Goal: Check status: Check status

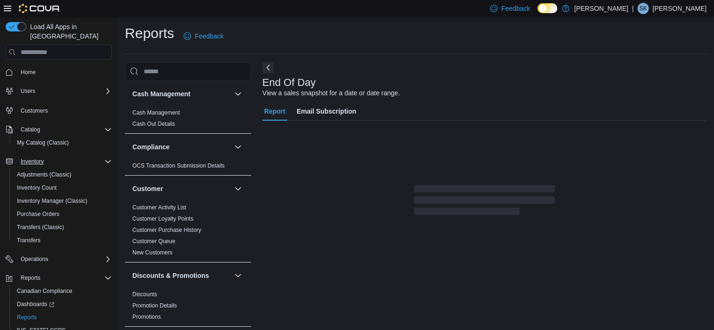
scroll to position [6, 0]
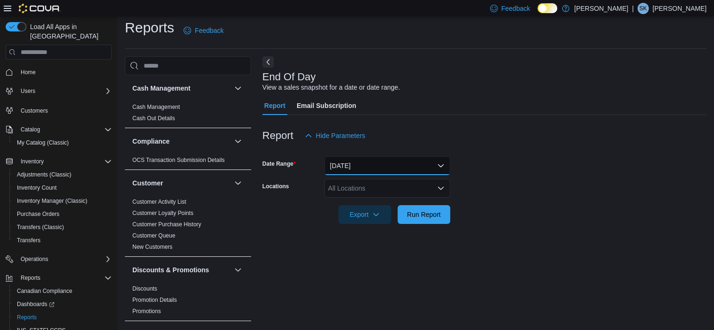
click at [355, 157] on button "[DATE]" at bounding box center [387, 165] width 126 height 19
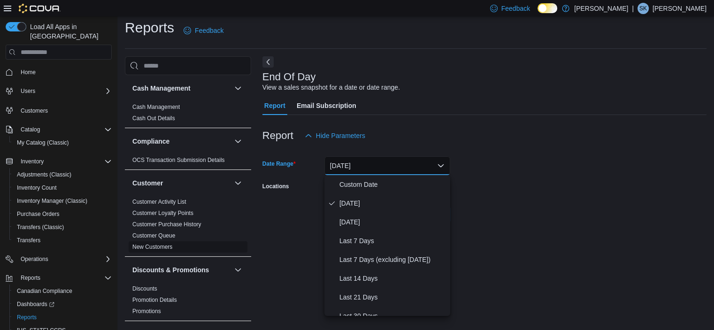
scroll to position [82, 0]
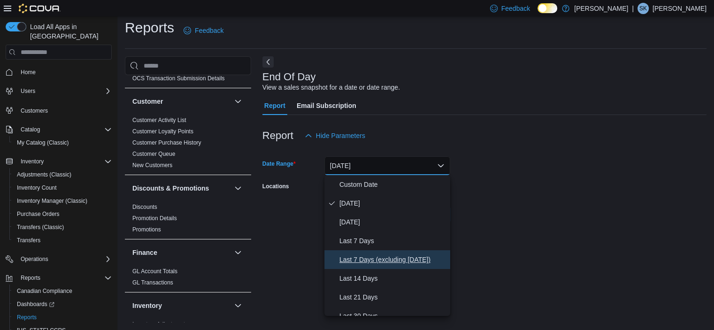
click at [379, 261] on span "Last 7 Days (excluding [DATE])" at bounding box center [392, 259] width 107 height 11
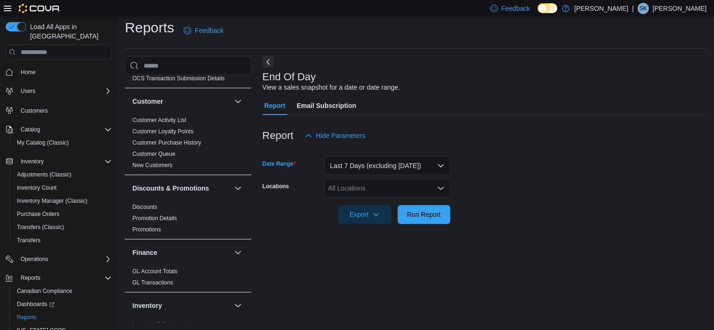
click at [370, 187] on div "All Locations" at bounding box center [387, 188] width 126 height 19
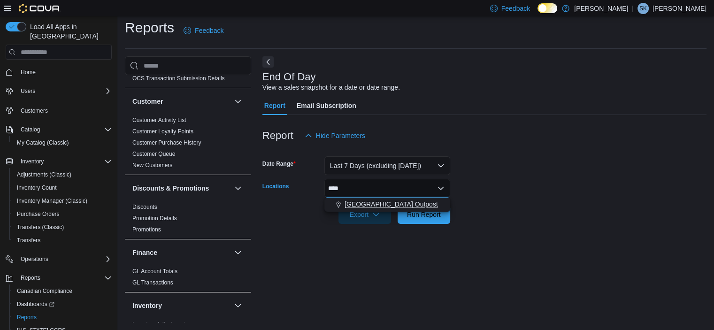
type input "****"
click at [401, 205] on div "[GEOGRAPHIC_DATA] Outpost" at bounding box center [387, 203] width 114 height 9
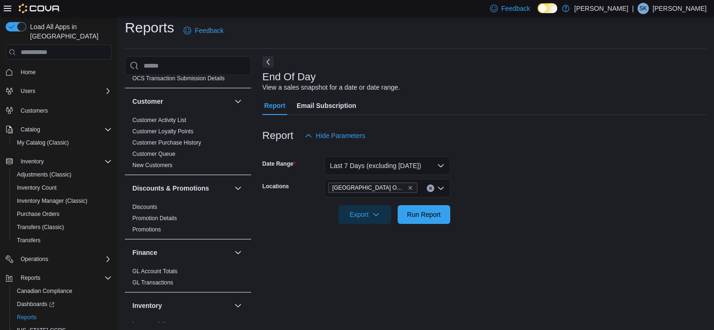
click at [484, 242] on div "End Of Day View a sales snapshot for a date or date range. Report Email Subscri…" at bounding box center [484, 189] width 444 height 266
click at [425, 213] on span "Run Report" at bounding box center [424, 213] width 34 height 9
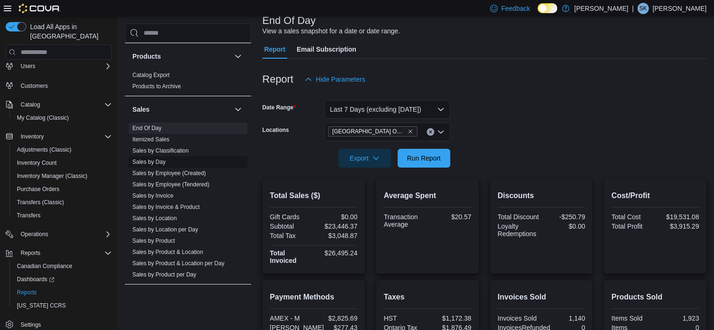
scroll to position [600, 0]
click at [165, 251] on link "Sales by Product & Location" at bounding box center [167, 251] width 71 height 7
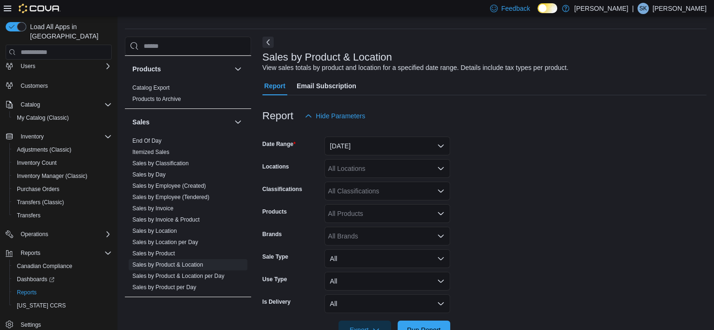
scroll to position [22, 0]
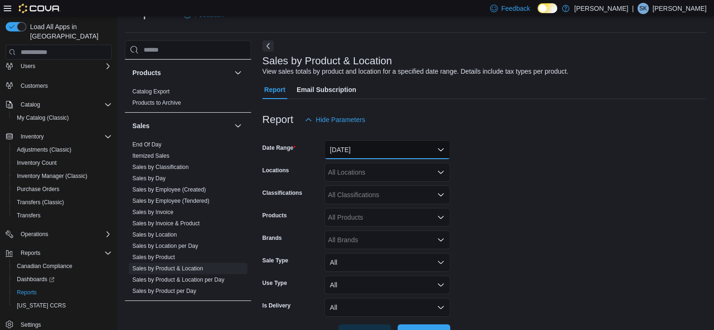
click at [370, 153] on button "[DATE]" at bounding box center [387, 149] width 126 height 19
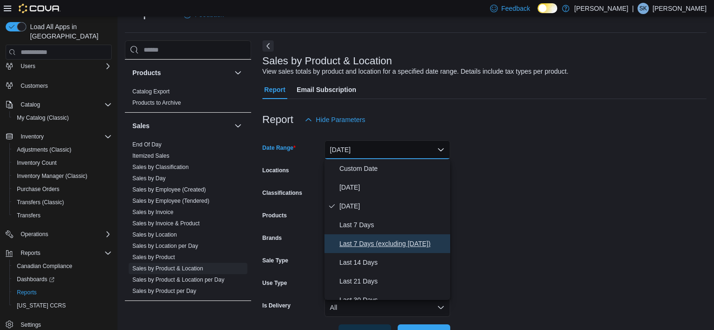
click at [396, 242] on span "Last 7 Days (excluding [DATE])" at bounding box center [392, 243] width 107 height 11
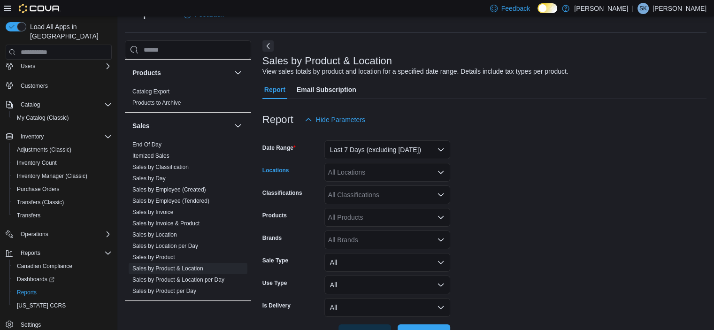
click at [363, 174] on div "All Locations" at bounding box center [387, 172] width 126 height 19
type input "****"
click at [398, 191] on div "[GEOGRAPHIC_DATA] Outpost" at bounding box center [387, 187] width 114 height 9
click at [434, 148] on button "Last 7 Days (excluding [DATE])" at bounding box center [387, 149] width 126 height 19
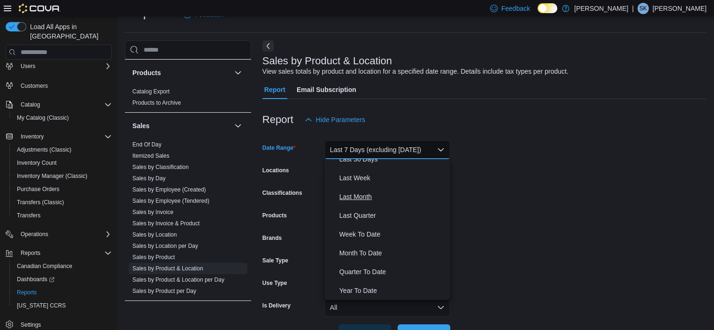
scroll to position [0, 0]
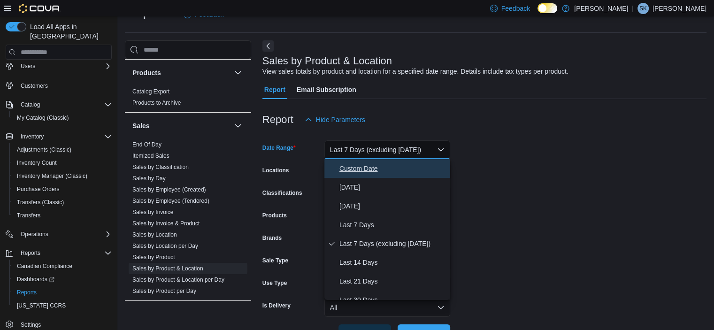
click at [361, 168] on span "Custom Date" at bounding box center [392, 168] width 107 height 11
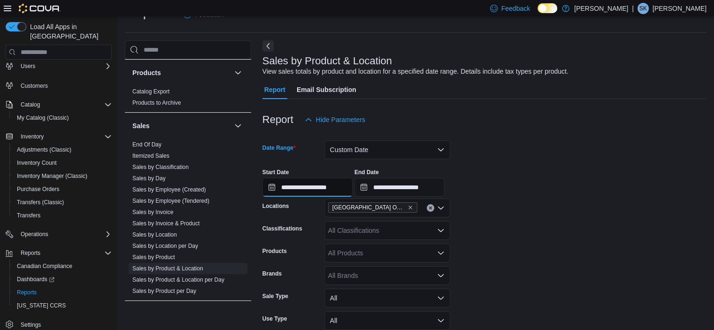
click at [295, 185] on input "**********" at bounding box center [307, 187] width 90 height 19
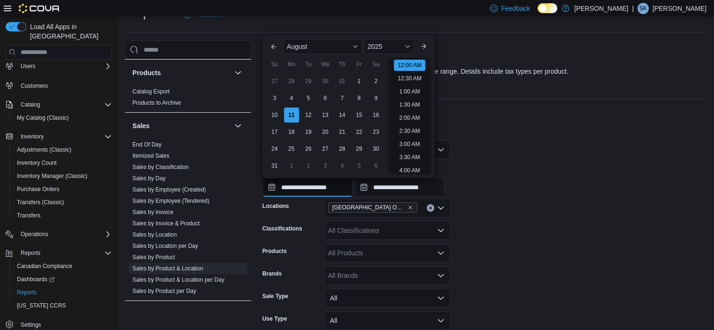
scroll to position [29, 0]
click at [290, 100] on div "4" at bounding box center [291, 98] width 16 height 16
type input "**********"
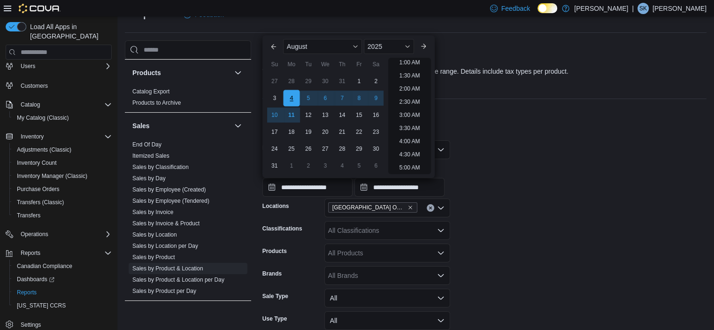
scroll to position [2, 0]
click at [457, 140] on div at bounding box center [484, 134] width 444 height 11
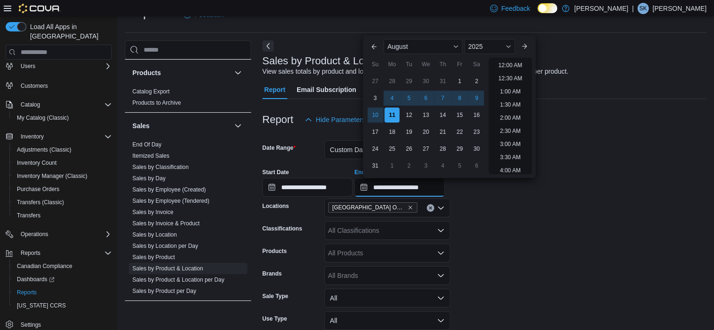
click at [411, 189] on input "**********" at bounding box center [399, 187] width 90 height 19
click at [372, 118] on div "10" at bounding box center [375, 115] width 16 height 16
type input "**********"
click at [512, 238] on form "**********" at bounding box center [484, 254] width 444 height 250
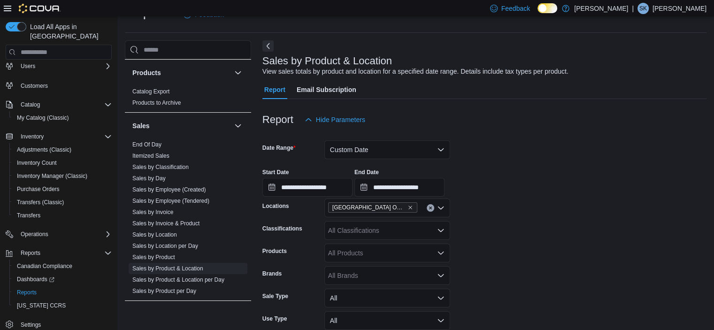
scroll to position [89, 0]
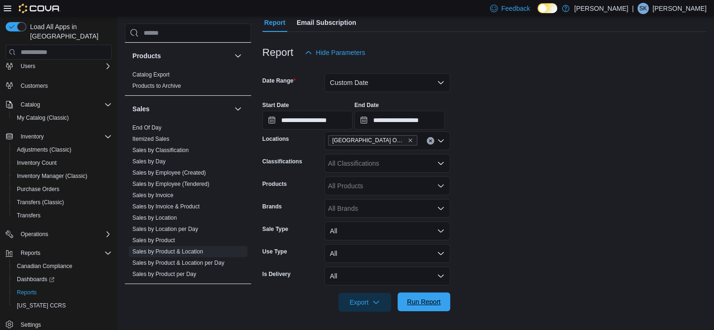
click at [415, 300] on span "Run Report" at bounding box center [424, 301] width 34 height 9
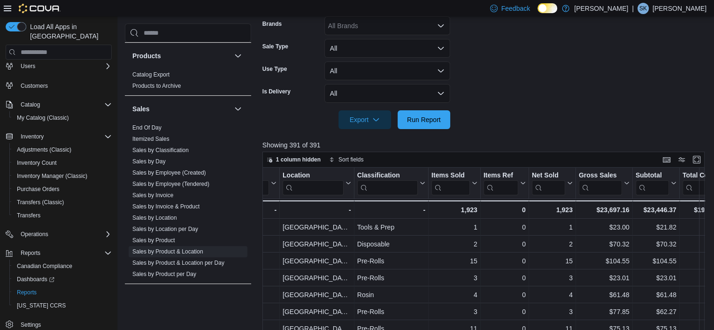
scroll to position [0, 226]
click at [399, 185] on input "search" at bounding box center [389, 187] width 61 height 15
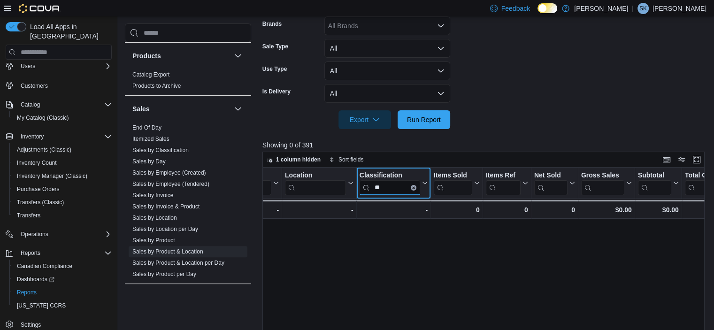
type input "*"
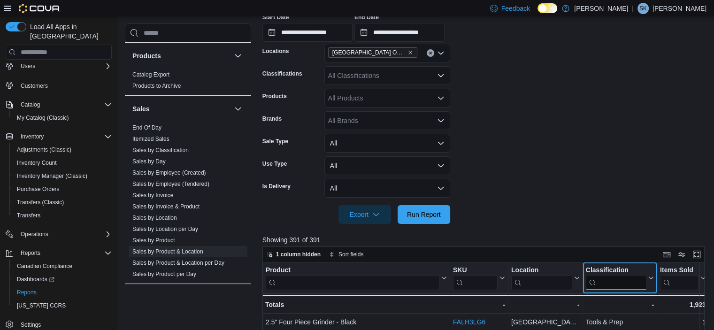
scroll to position [175, 0]
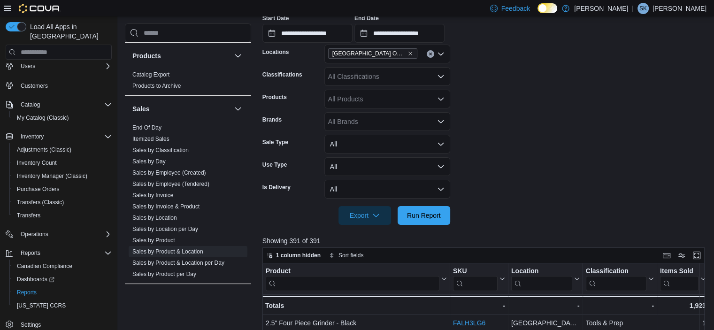
click at [361, 68] on div "All Classifications" at bounding box center [387, 76] width 126 height 19
type input "***"
click at [389, 92] on div "Accessories" at bounding box center [387, 92] width 114 height 9
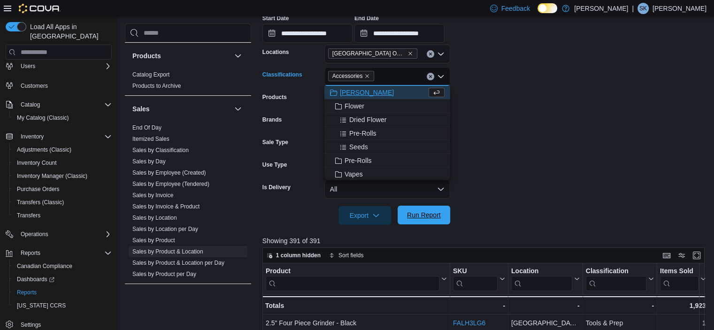
click at [423, 214] on span "Run Report" at bounding box center [424, 214] width 34 height 9
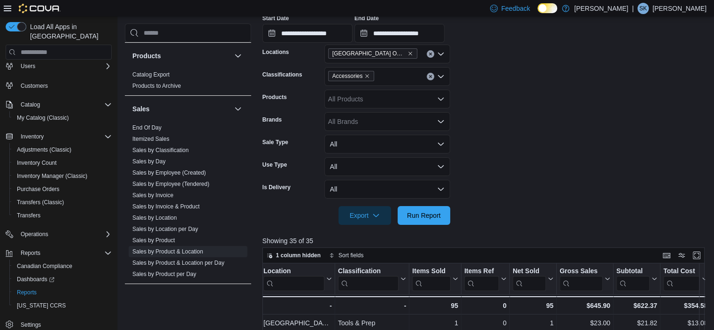
scroll to position [0, 248]
click at [148, 125] on link "End Of Day" at bounding box center [146, 127] width 29 height 7
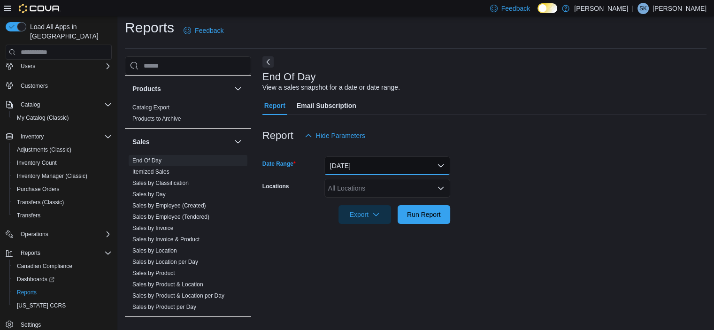
click at [370, 164] on button "[DATE]" at bounding box center [387, 165] width 126 height 19
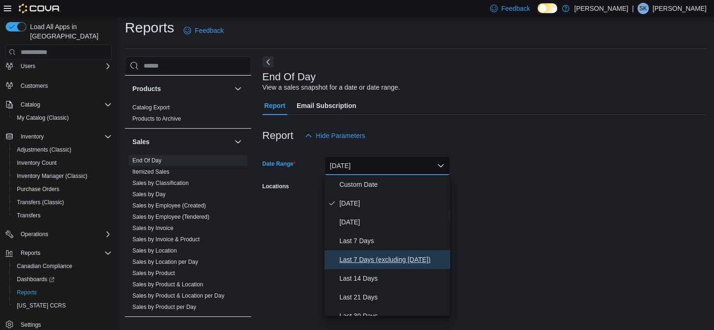
click at [388, 256] on span "Last 7 Days (excluding [DATE])" at bounding box center [392, 259] width 107 height 11
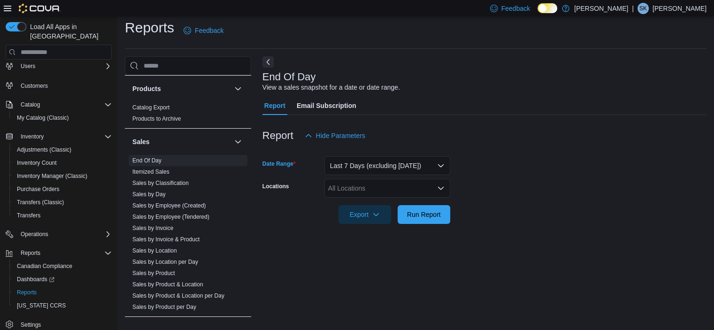
click at [372, 187] on div "All Locations" at bounding box center [387, 188] width 126 height 19
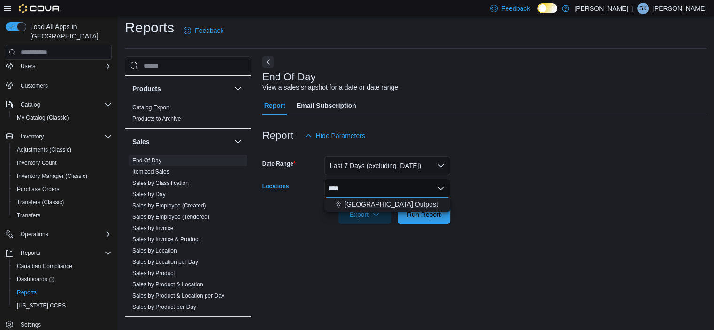
type input "****"
click at [398, 208] on div "[GEOGRAPHIC_DATA] Outpost" at bounding box center [387, 203] width 114 height 9
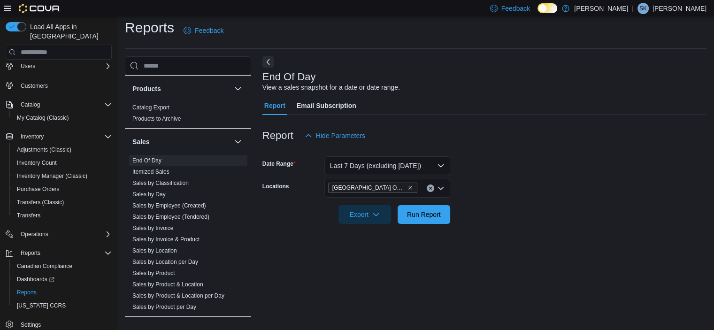
click at [507, 215] on form "Date Range Last 7 Days (excluding [DATE]) Locations [GEOGRAPHIC_DATA] Outpost E…" at bounding box center [484, 184] width 444 height 79
click at [425, 209] on span "Run Report" at bounding box center [423, 214] width 41 height 19
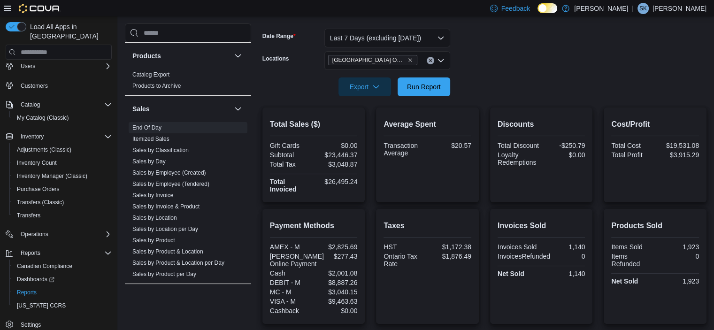
scroll to position [134, 0]
